Goal: Task Accomplishment & Management: Use online tool/utility

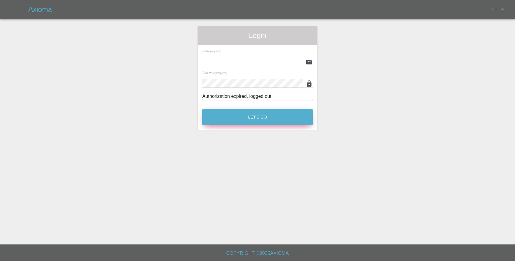
type input "lukasz@axioma.co.uk"
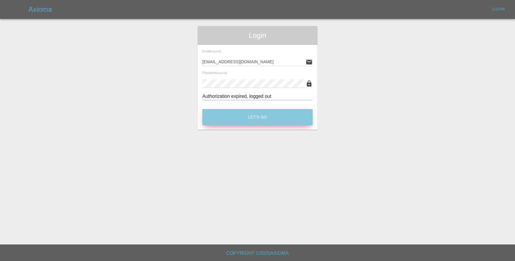
click at [281, 117] on button "Let's Go" at bounding box center [257, 117] width 110 height 16
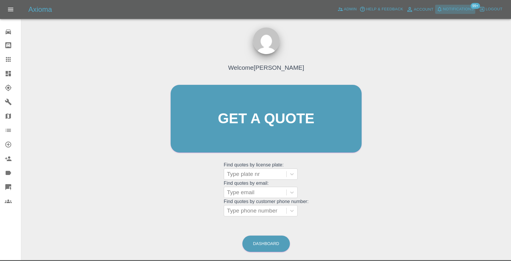
click at [460, 10] on span "Notifications" at bounding box center [458, 9] width 31 height 7
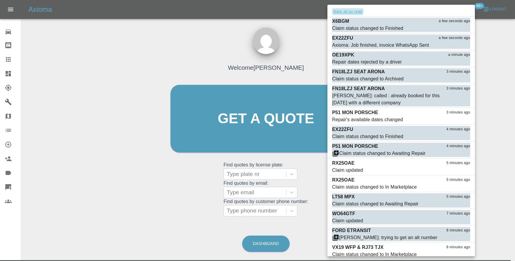
click at [350, 10] on button "Mark all as read" at bounding box center [347, 11] width 31 height 7
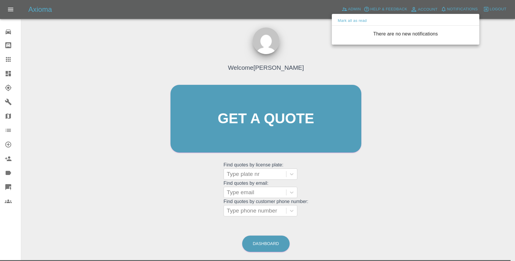
drag, startPoint x: 312, startPoint y: 31, endPoint x: 329, endPoint y: 21, distance: 19.1
click at [313, 31] on div at bounding box center [257, 130] width 515 height 261
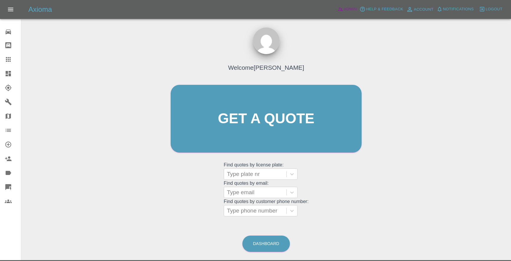
click at [340, 10] on icon at bounding box center [340, 9] width 6 height 6
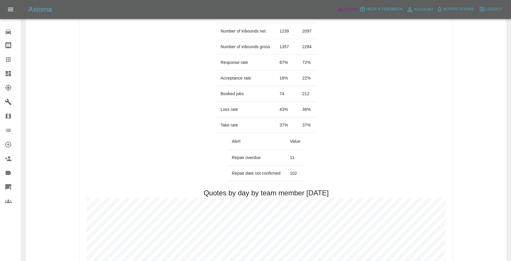
scroll to position [10, 0]
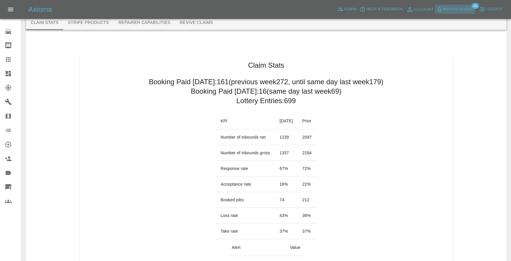
click at [450, 9] on span "Notifications" at bounding box center [458, 9] width 31 height 7
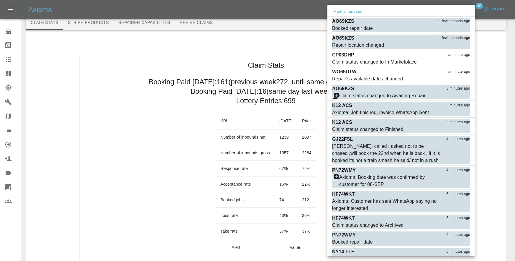
click at [359, 12] on button "Mark all as read" at bounding box center [347, 11] width 31 height 7
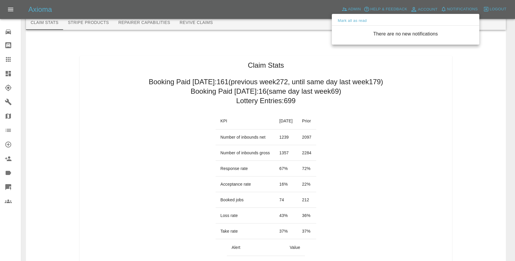
click at [263, 41] on div at bounding box center [257, 130] width 515 height 261
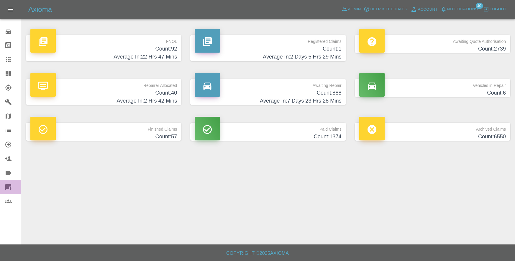
click at [11, 187] on icon at bounding box center [8, 186] width 7 height 7
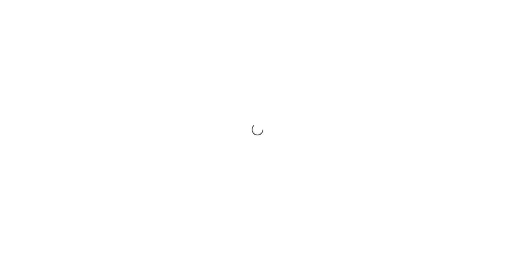
click at [100, 78] on div at bounding box center [257, 130] width 515 height 261
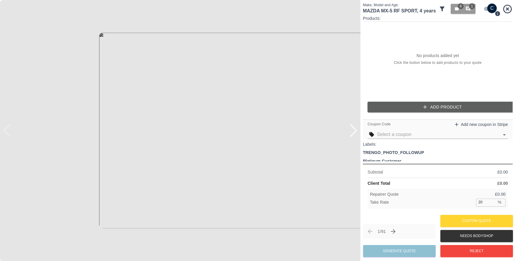
checkbox input "false"
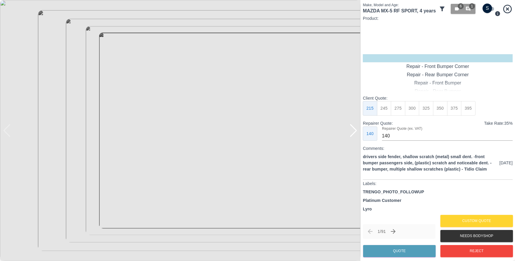
type input "120"
checkbox input "true"
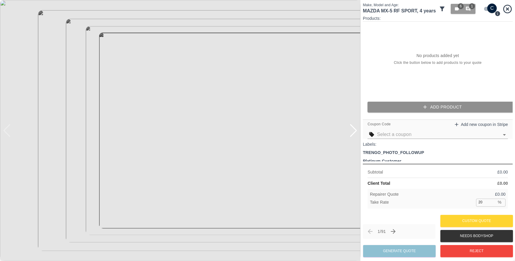
click at [450, 107] on button "Add Product" at bounding box center [443, 107] width 150 height 11
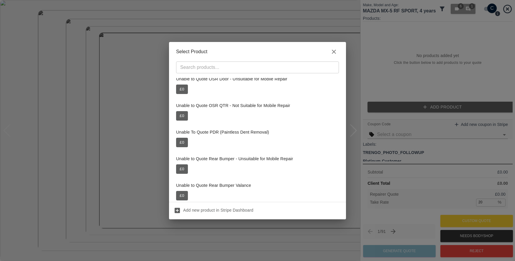
scroll to position [10476, 0]
click at [187, 72] on div "​" at bounding box center [257, 67] width 163 height 12
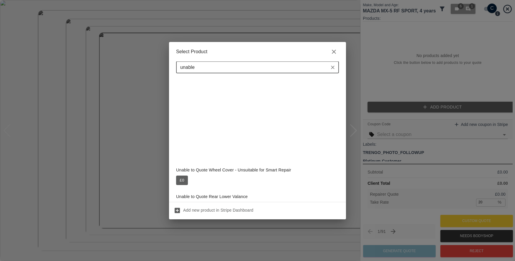
scroll to position [0, 0]
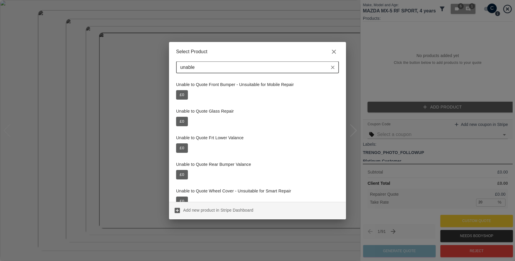
type input "unable"
click at [216, 213] on p "Add new product in Stripe Dashboard" at bounding box center [218, 210] width 70 height 6
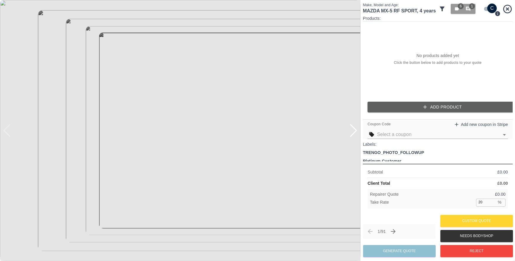
click at [508, 8] on icon at bounding box center [508, 9] width 10 height 10
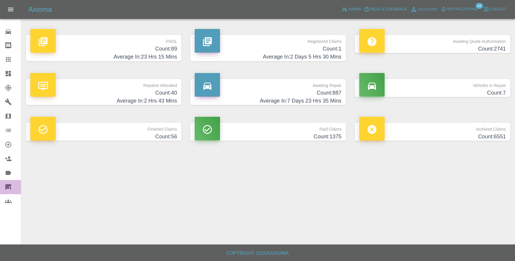
click at [12, 184] on icon at bounding box center [8, 186] width 7 height 7
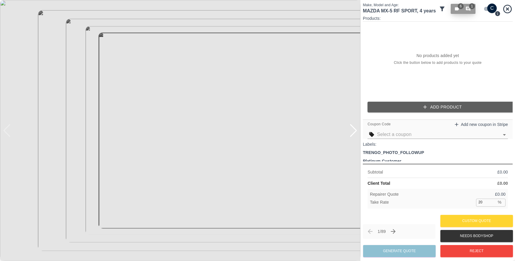
click at [457, 9] on icon "button" at bounding box center [457, 8] width 4 height 3
click at [508, 9] on icon at bounding box center [508, 8] width 9 height 9
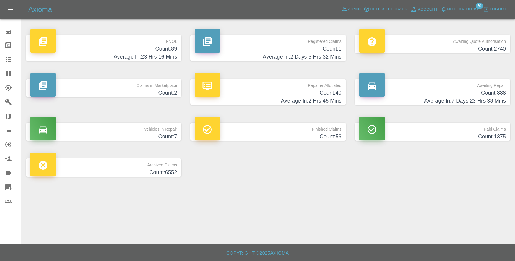
click at [3, 188] on link "Quick Quote" at bounding box center [10, 187] width 21 height 14
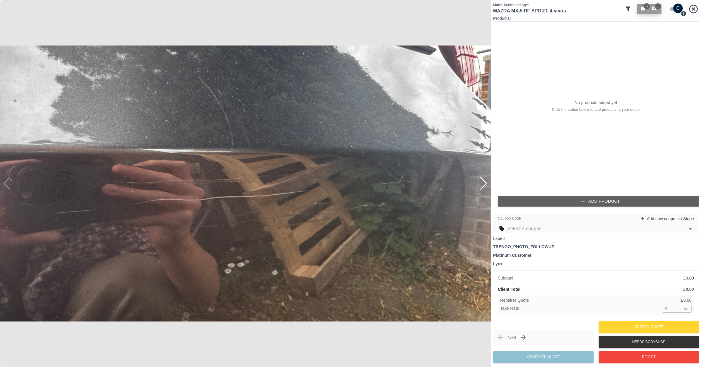
click at [515, 8] on icon "button" at bounding box center [643, 8] width 4 height 3
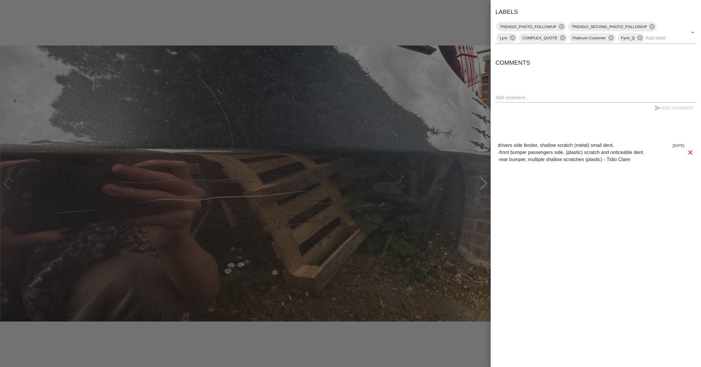
click at [515, 92] on div "Comments x Add Comment drivers side fender, shallow scratch (metal) small dent.…" at bounding box center [596, 113] width 201 height 110
click at [515, 97] on textarea at bounding box center [596, 97] width 201 height 7
click at [417, 152] on div at bounding box center [350, 183] width 701 height 367
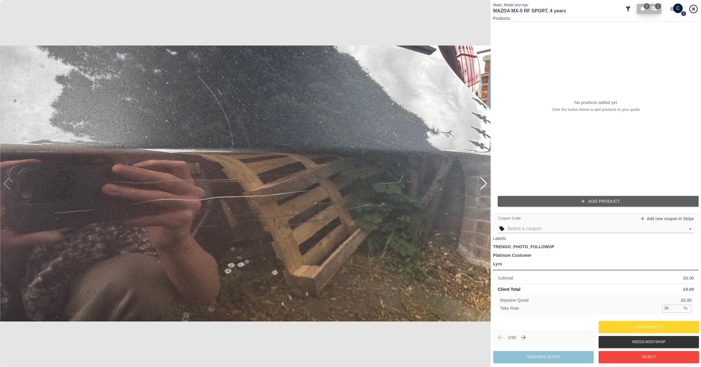
click at [515, 7] on icon "button" at bounding box center [643, 8] width 4 height 3
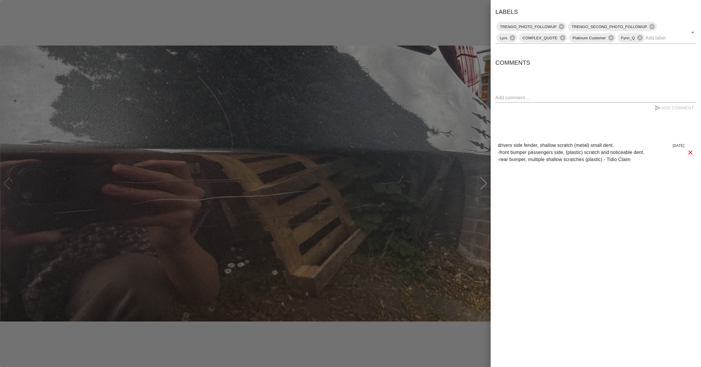
click at [418, 127] on div at bounding box center [350, 183] width 701 height 367
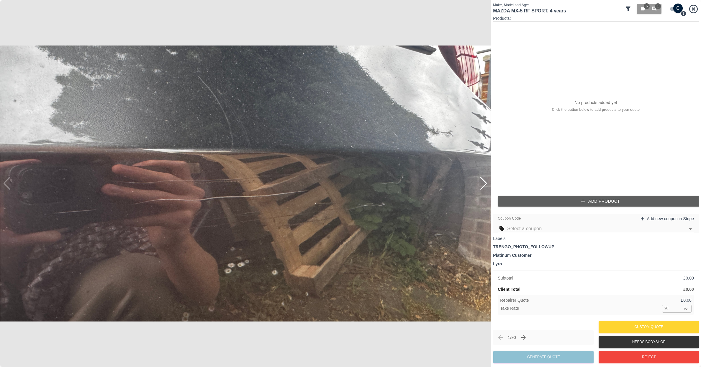
click at [323, 260] on img at bounding box center [245, 183] width 491 height 367
